Goal: Transaction & Acquisition: Book appointment/travel/reservation

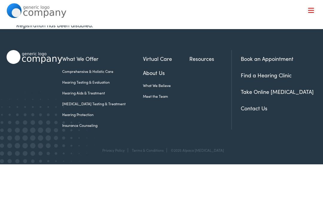
click at [313, 12] on span at bounding box center [311, 12] width 6 height 1
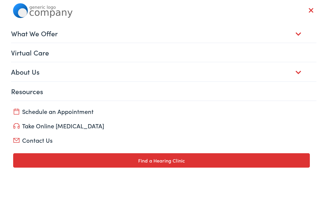
click at [79, 110] on link "Schedule an Appointment" at bounding box center [161, 111] width 297 height 8
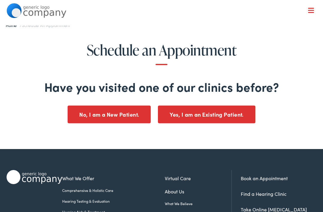
click at [205, 116] on button "Yes, I am an Existing Patient." at bounding box center [207, 114] width 98 height 18
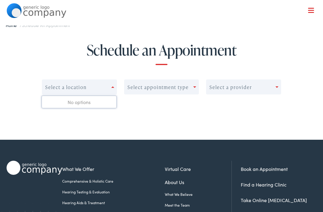
click at [168, 118] on div "0 results available. Use Up and Down to choose options, press Enter to select t…" at bounding box center [162, 98] width 240 height 39
click at [311, 72] on div "Schedule an Appointment Select a location Select appointment type Select a prov…" at bounding box center [161, 80] width 323 height 77
